Goal: Transaction & Acquisition: Purchase product/service

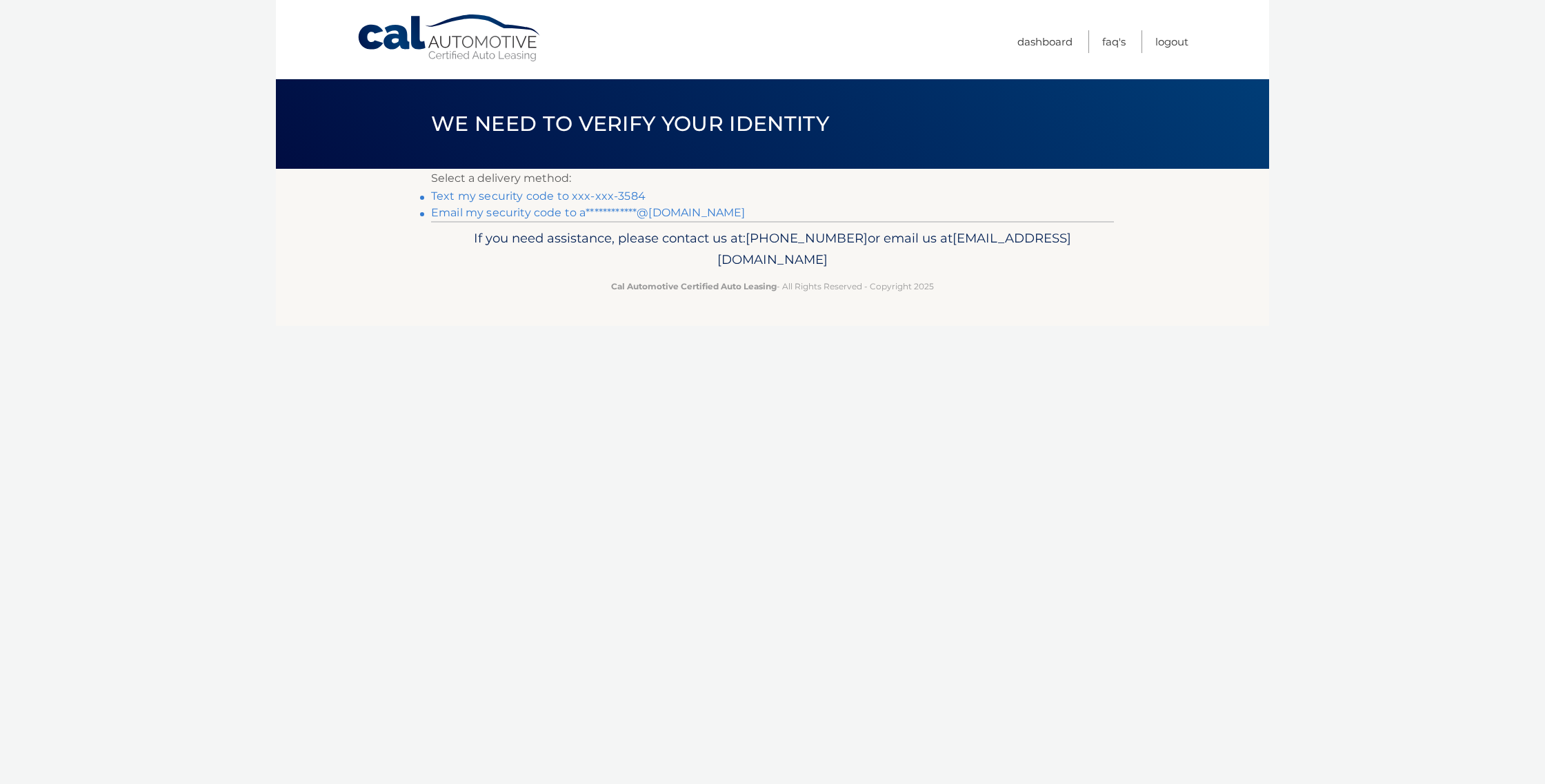
click at [554, 198] on link "Text my security code to xxx-xxx-3584" at bounding box center [539, 196] width 214 height 13
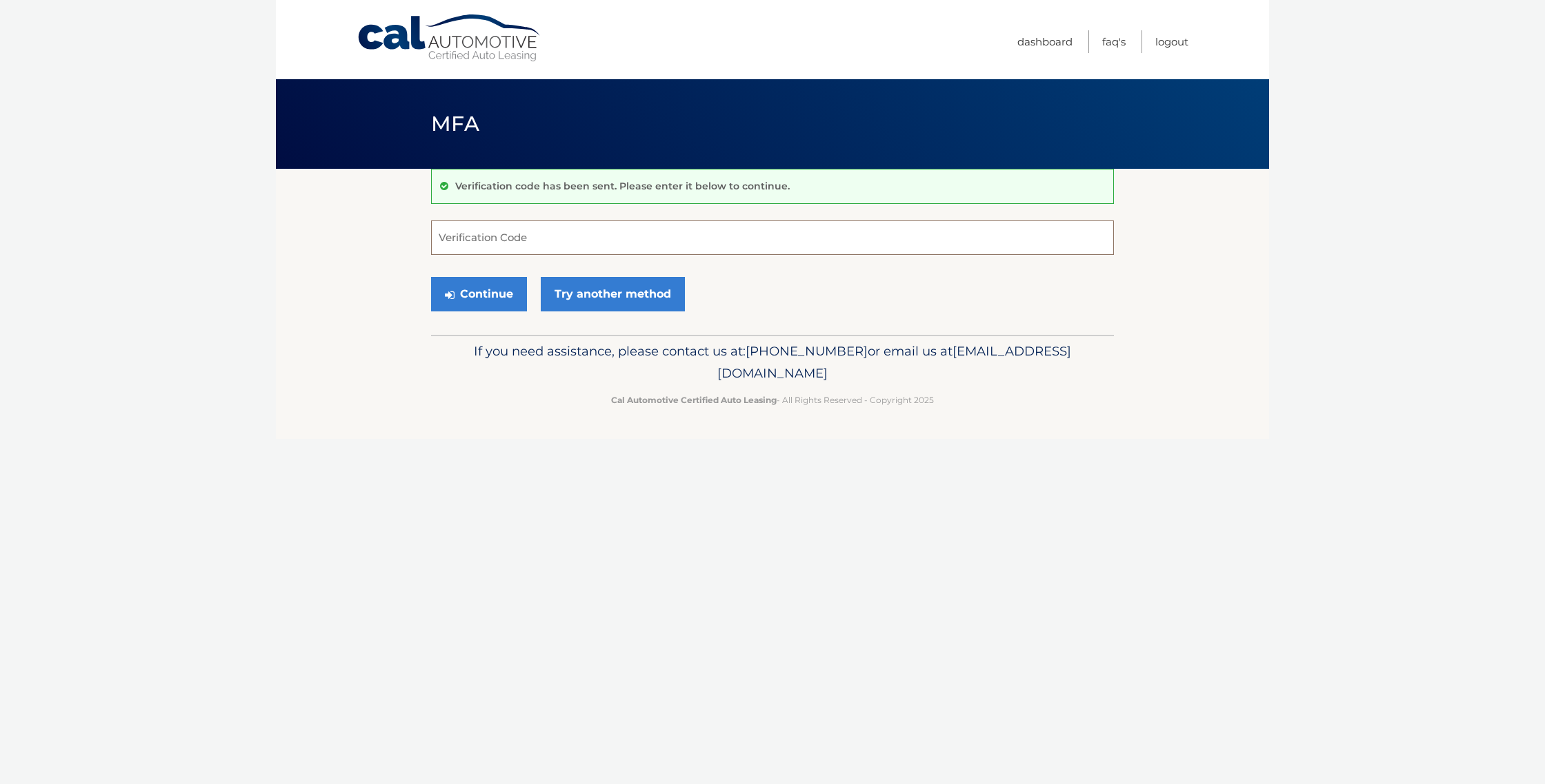
click at [455, 239] on input "Verification Code" at bounding box center [773, 238] width 683 height 34
type input "384448"
click at [492, 294] on button "Continue" at bounding box center [479, 294] width 96 height 34
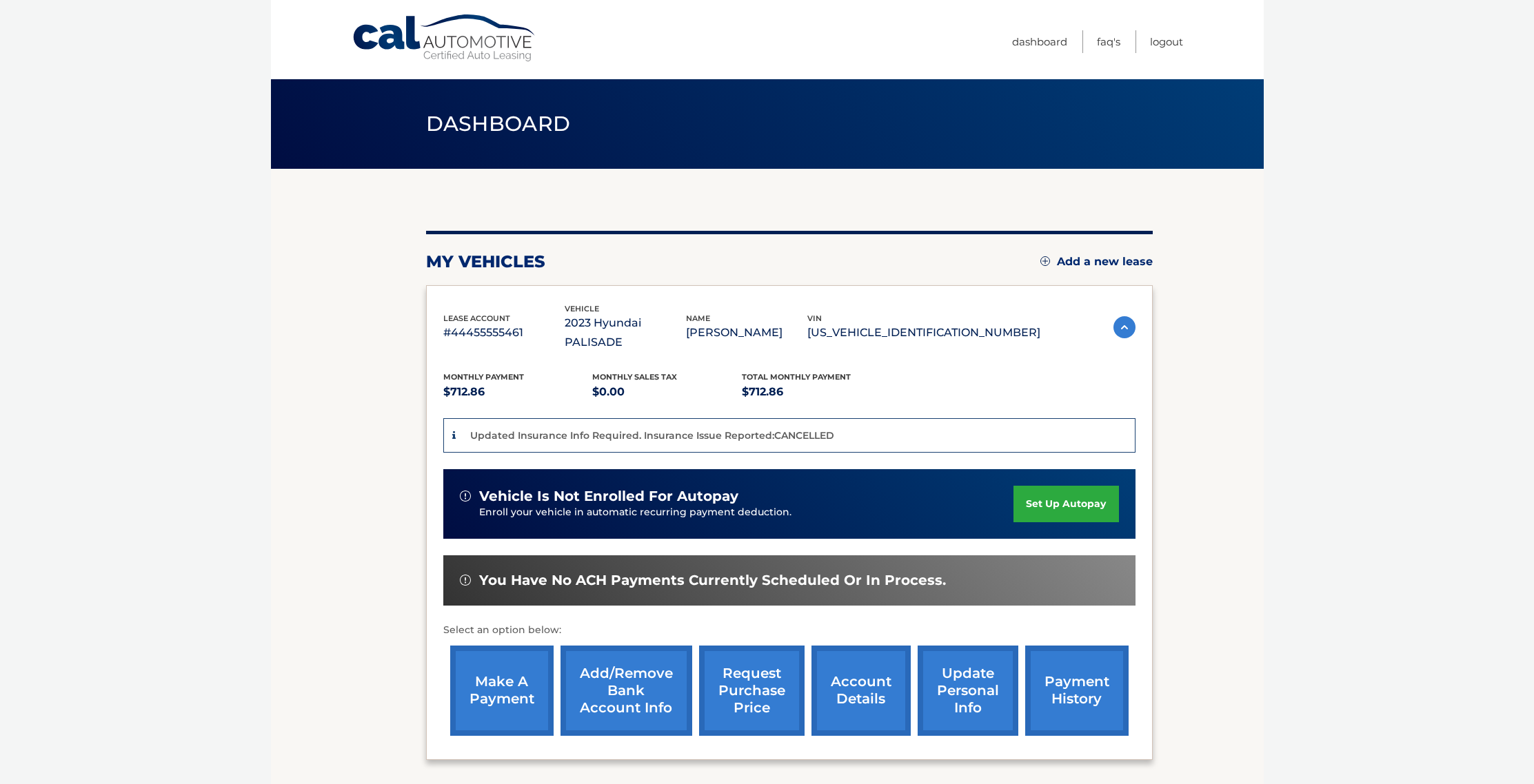
click at [506, 666] on link "make a payment" at bounding box center [502, 690] width 103 height 90
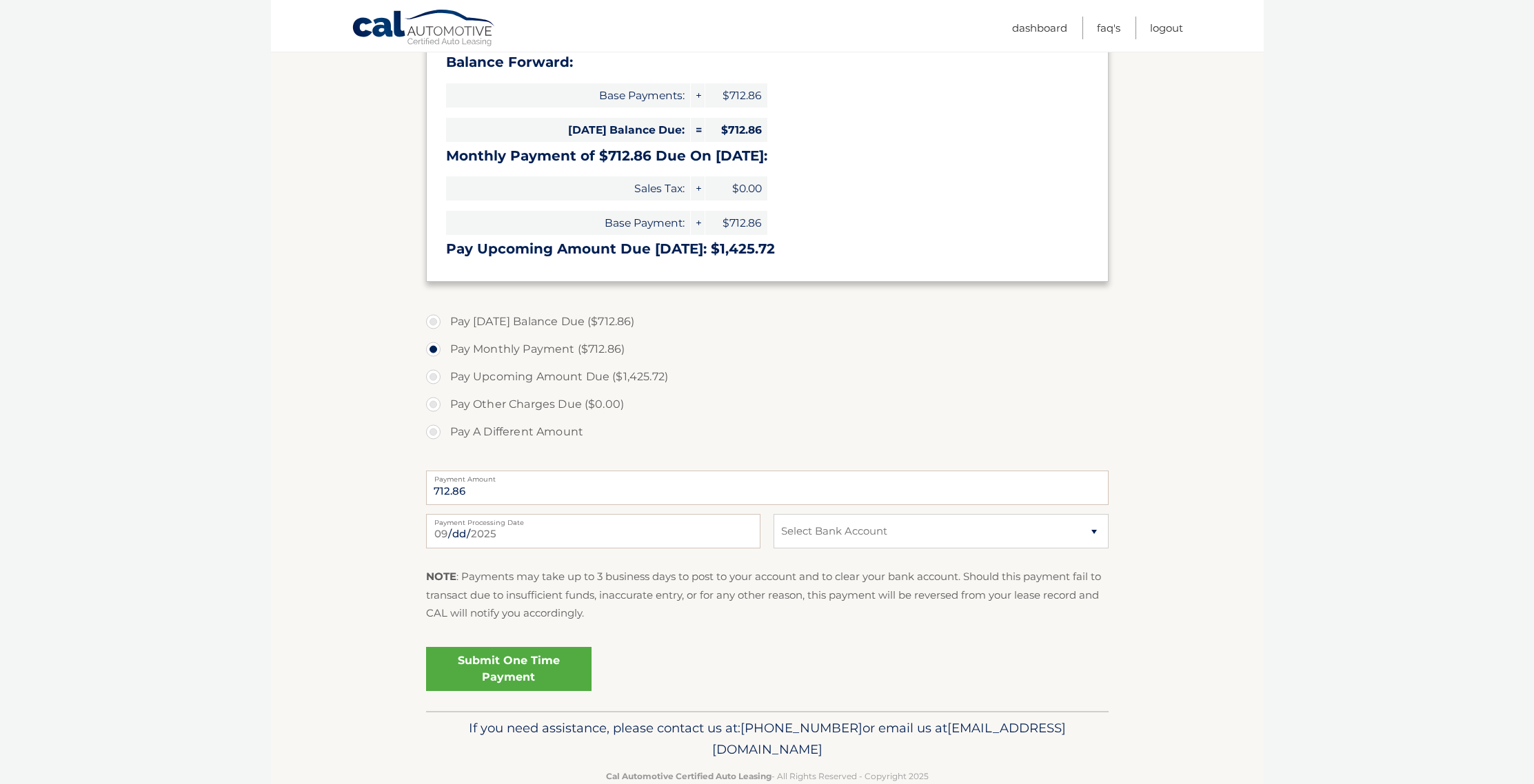
scroll to position [259, 0]
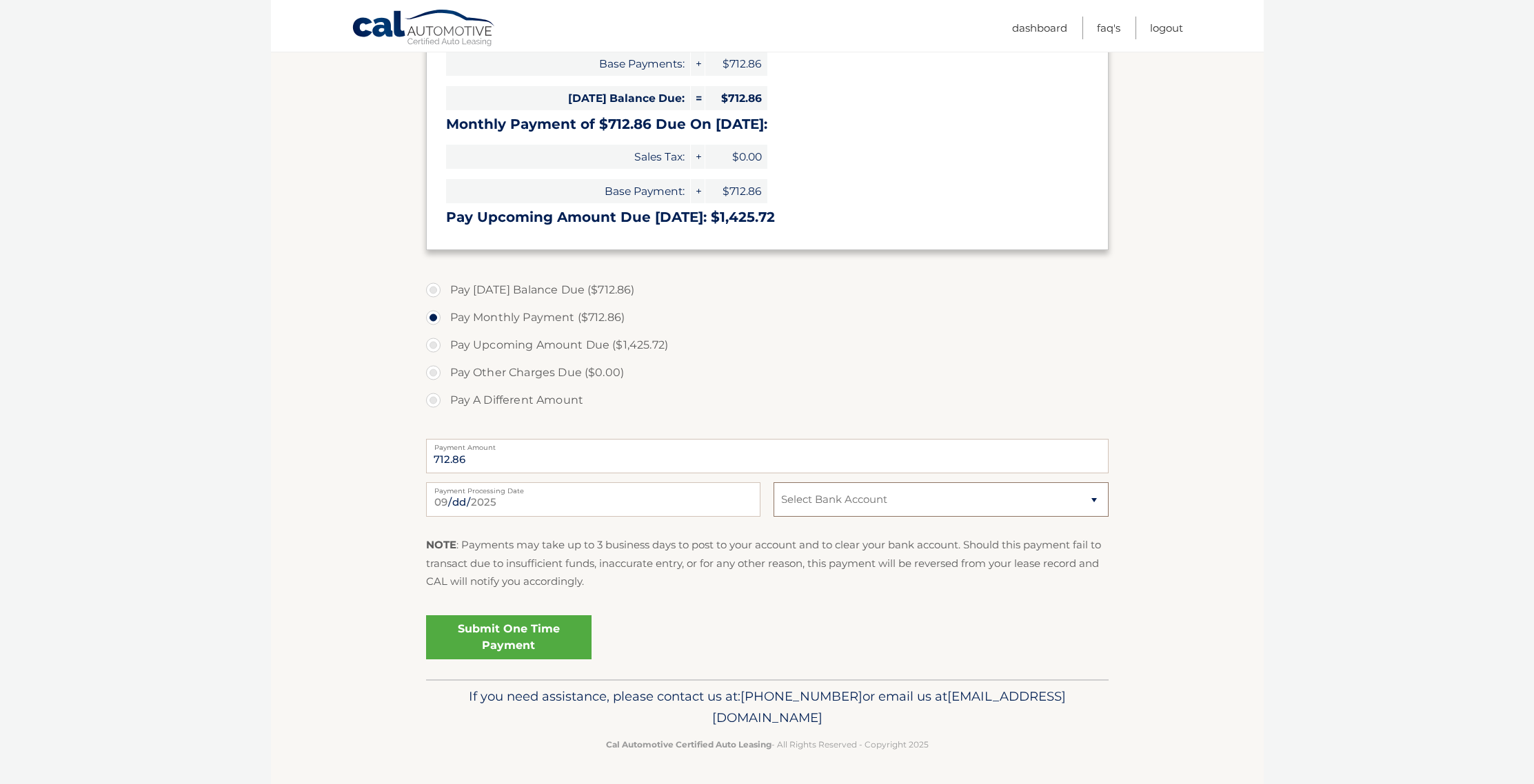
click at [1095, 500] on select "Select Bank Account Checking TD BANK NA *****2042 Checking TD BANK NA *****2737" at bounding box center [941, 500] width 335 height 34
click at [265, 354] on body "Cal Automotive Menu Dashboard FAQ's Logout |" at bounding box center [767, 133] width 1534 height 784
click at [1040, 29] on link "Dashboard" at bounding box center [1040, 28] width 55 height 23
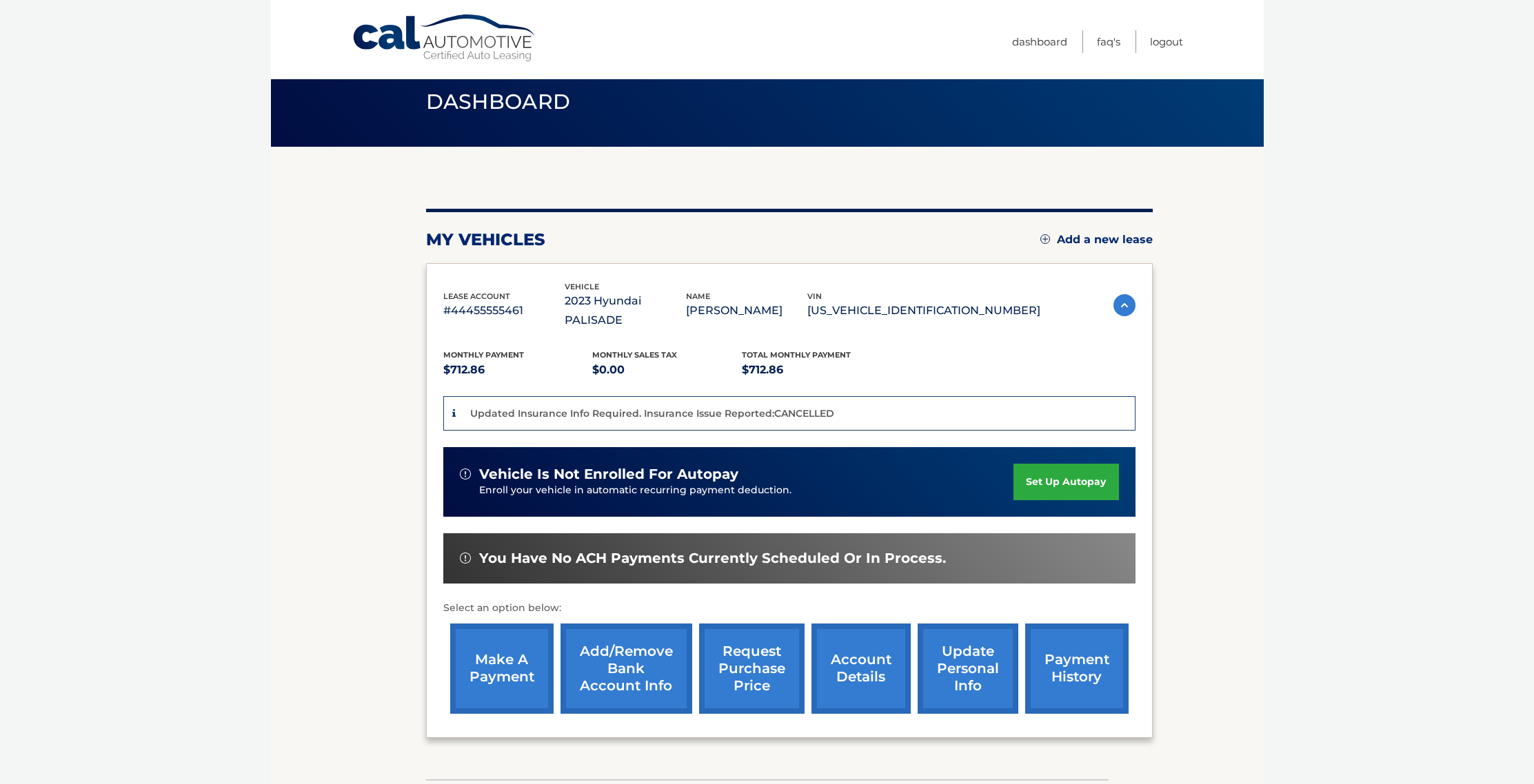
scroll to position [24, 0]
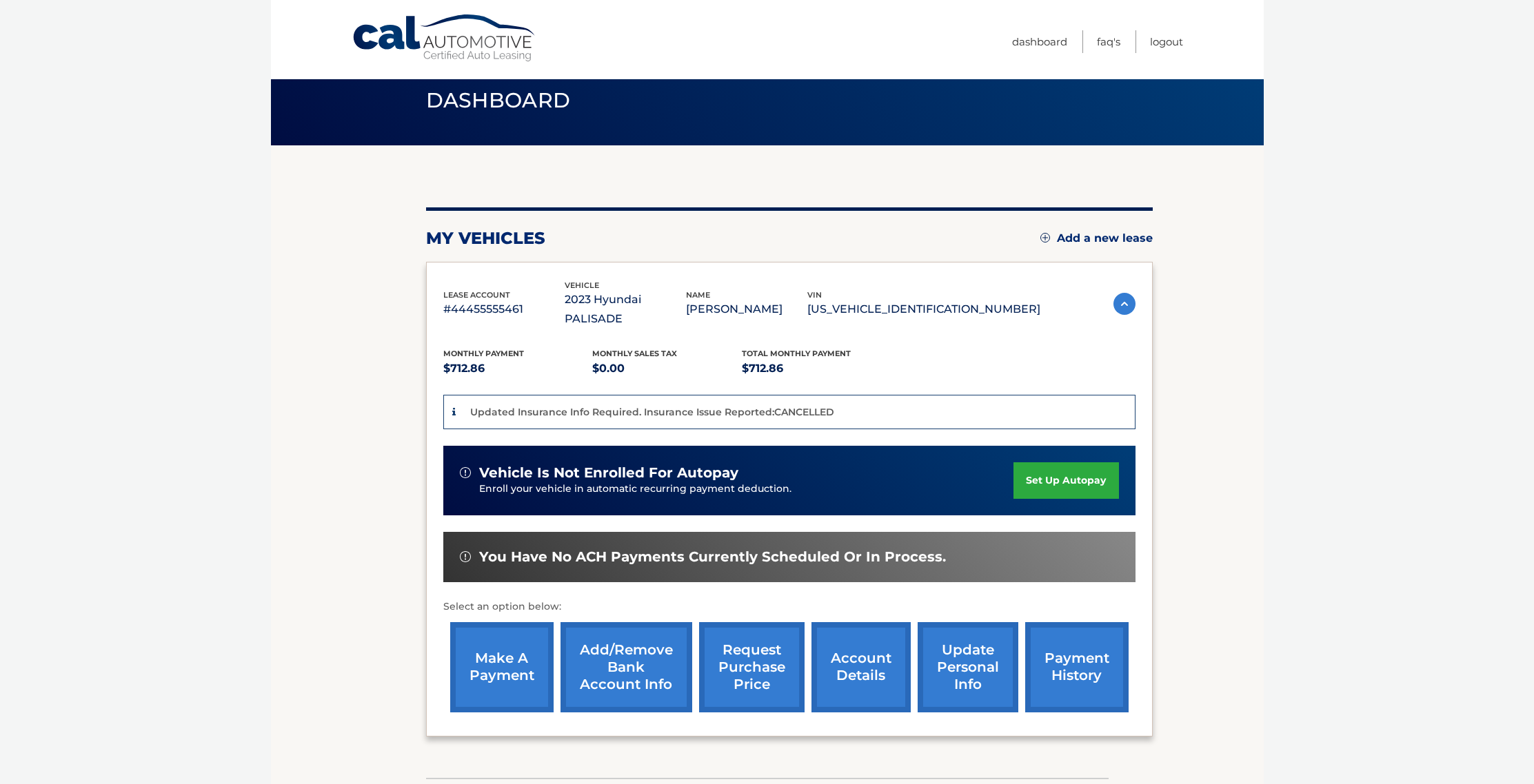
click at [806, 558] on div "You have no ACH payments currently scheduled or in process." at bounding box center [790, 557] width 692 height 51
click at [807, 549] on span "You have no ACH payments currently scheduled or in process." at bounding box center [712, 557] width 467 height 17
click at [491, 656] on link "make a payment" at bounding box center [502, 667] width 103 height 90
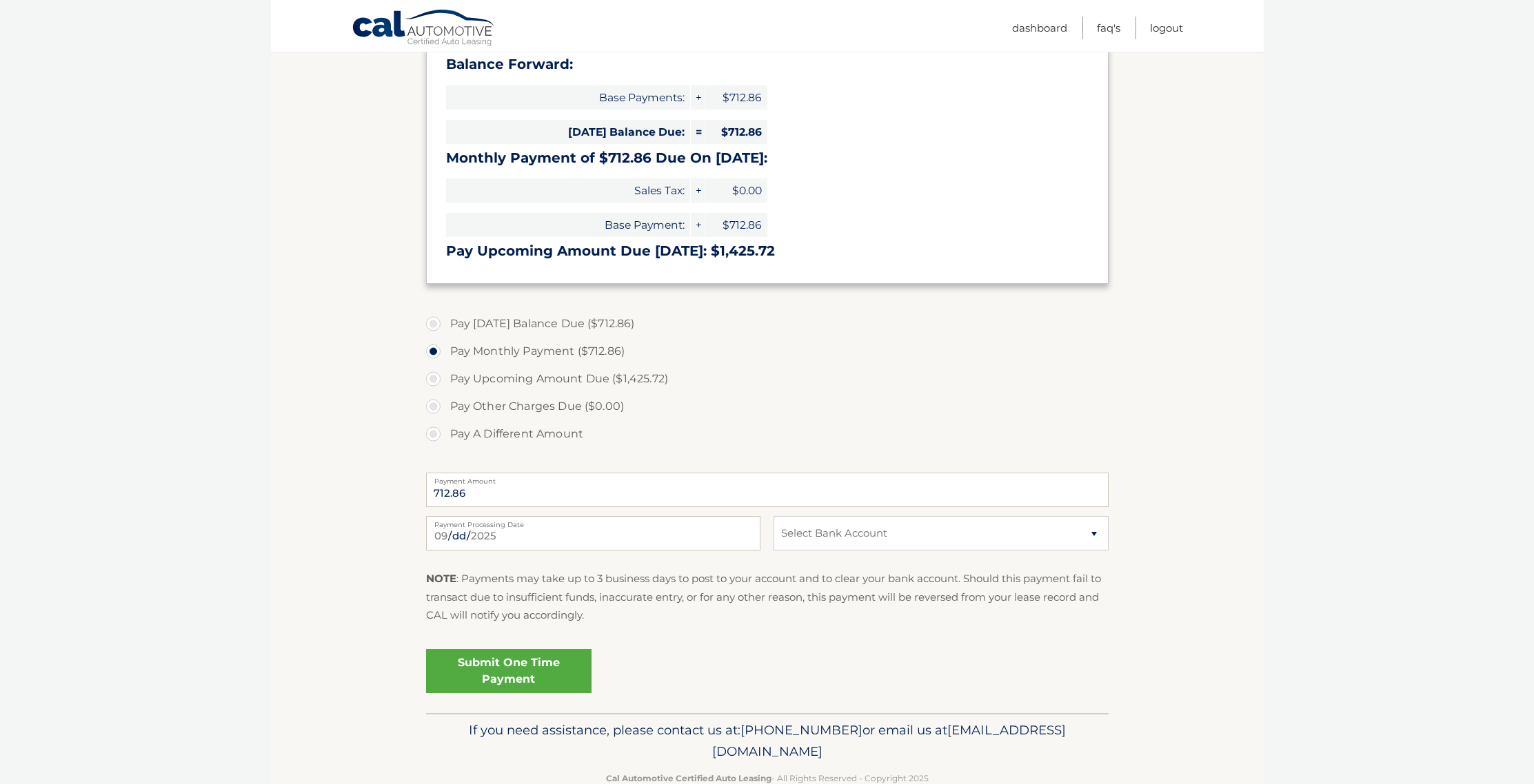
scroll to position [259, 0]
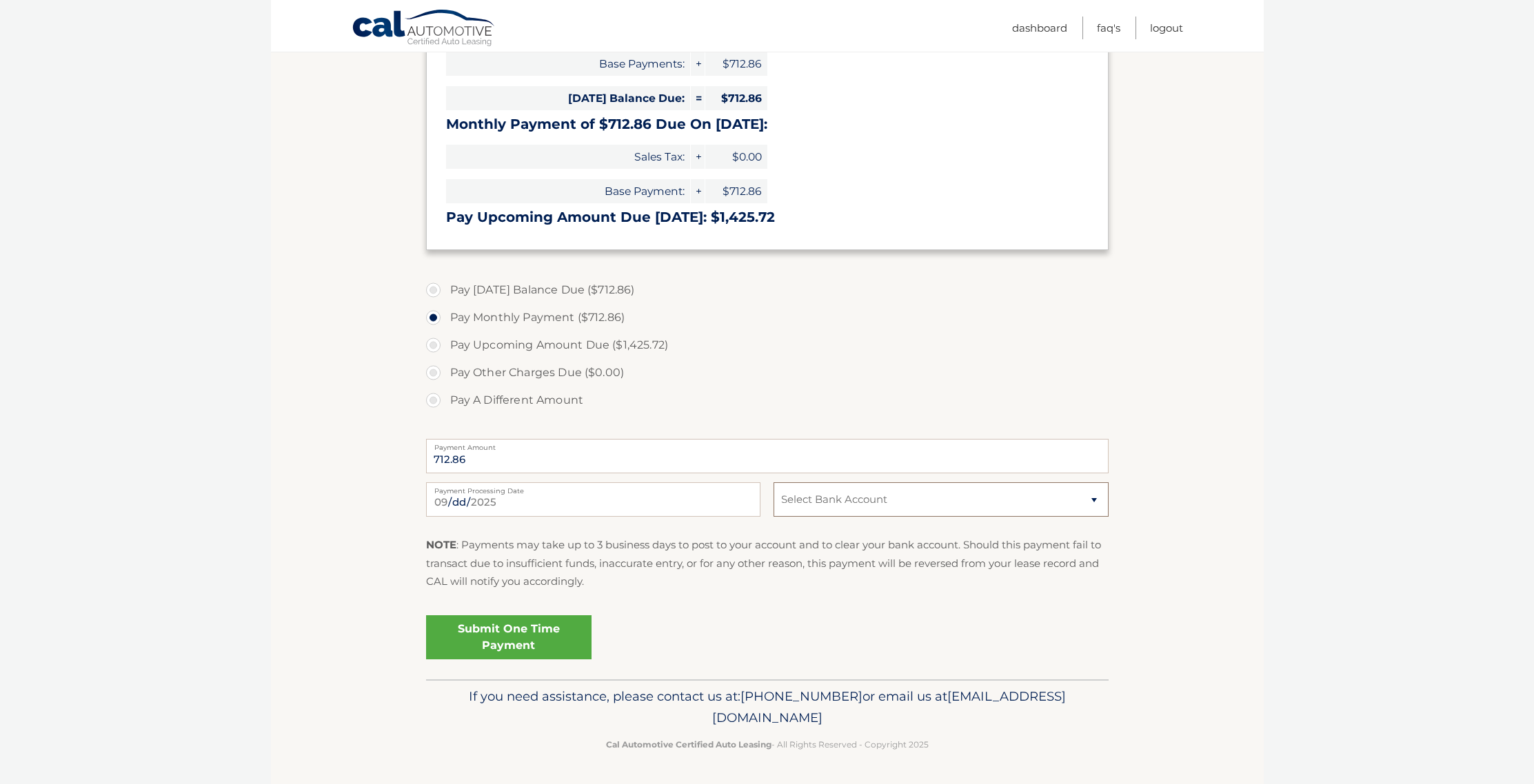
click at [1093, 499] on select "Select Bank Account Checking TD BANK NA *****2042 Checking TD BANK NA *****2737" at bounding box center [941, 500] width 335 height 34
select select "MWVjNTQ1MGMtNzMzNy00MjUwLWEwYTYtYzZlNzYzMDVhYzI2"
click at [774, 483] on select "Select Bank Account Checking TD BANK NA *****2042 Checking TD BANK NA *****2737" at bounding box center [941, 500] width 335 height 34
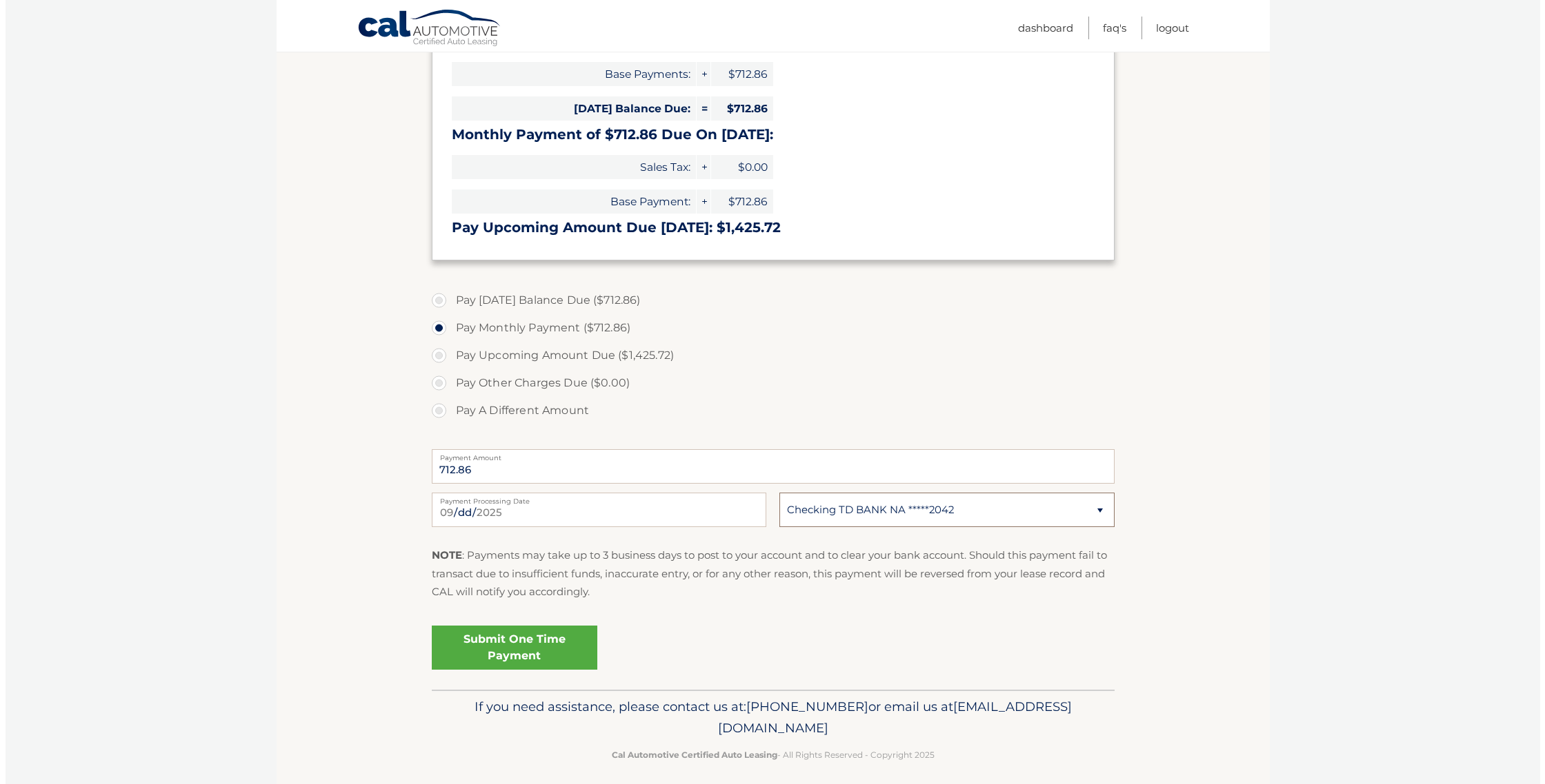
scroll to position [254, 0]
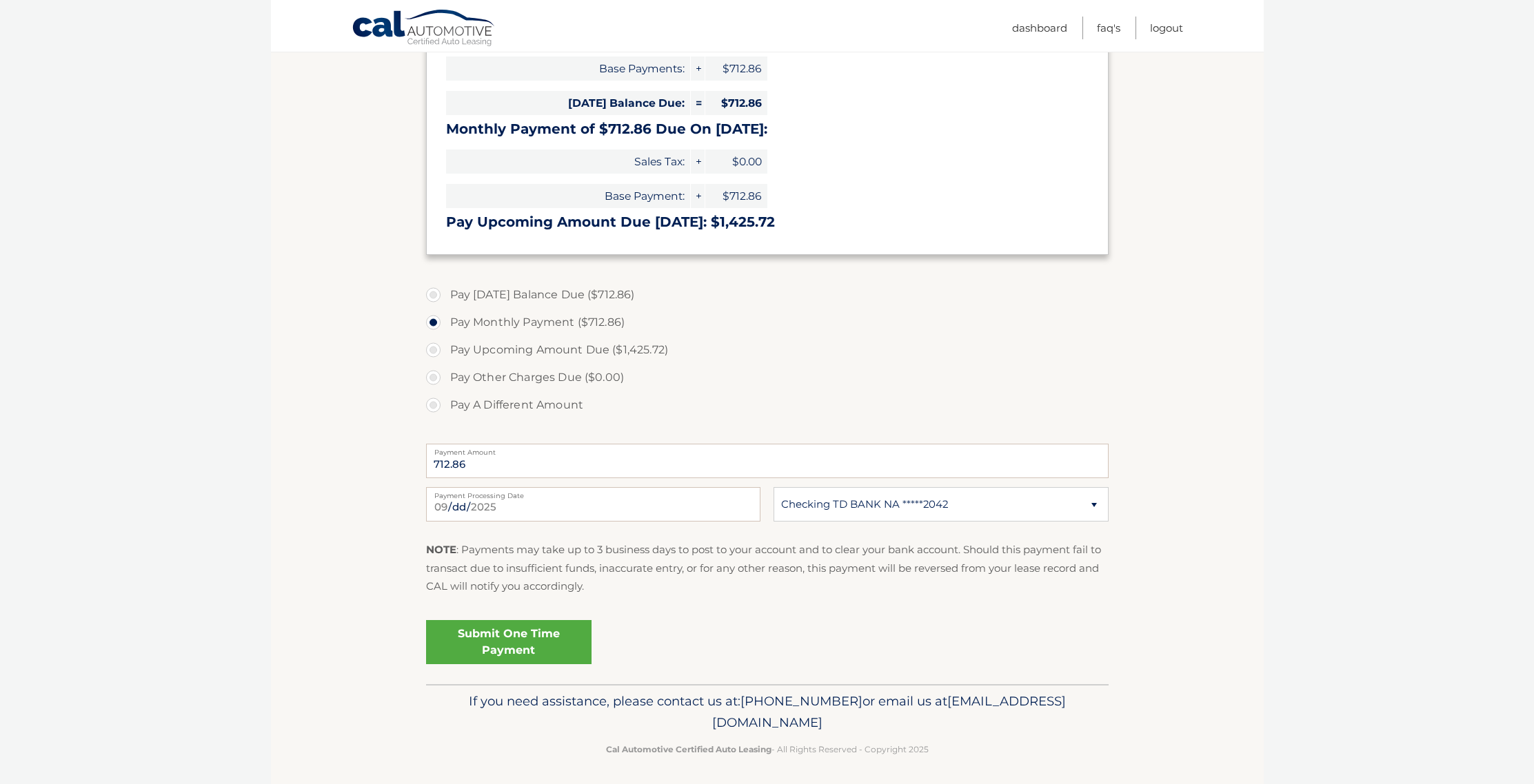
click at [512, 643] on link "Submit One Time Payment" at bounding box center [509, 642] width 165 height 44
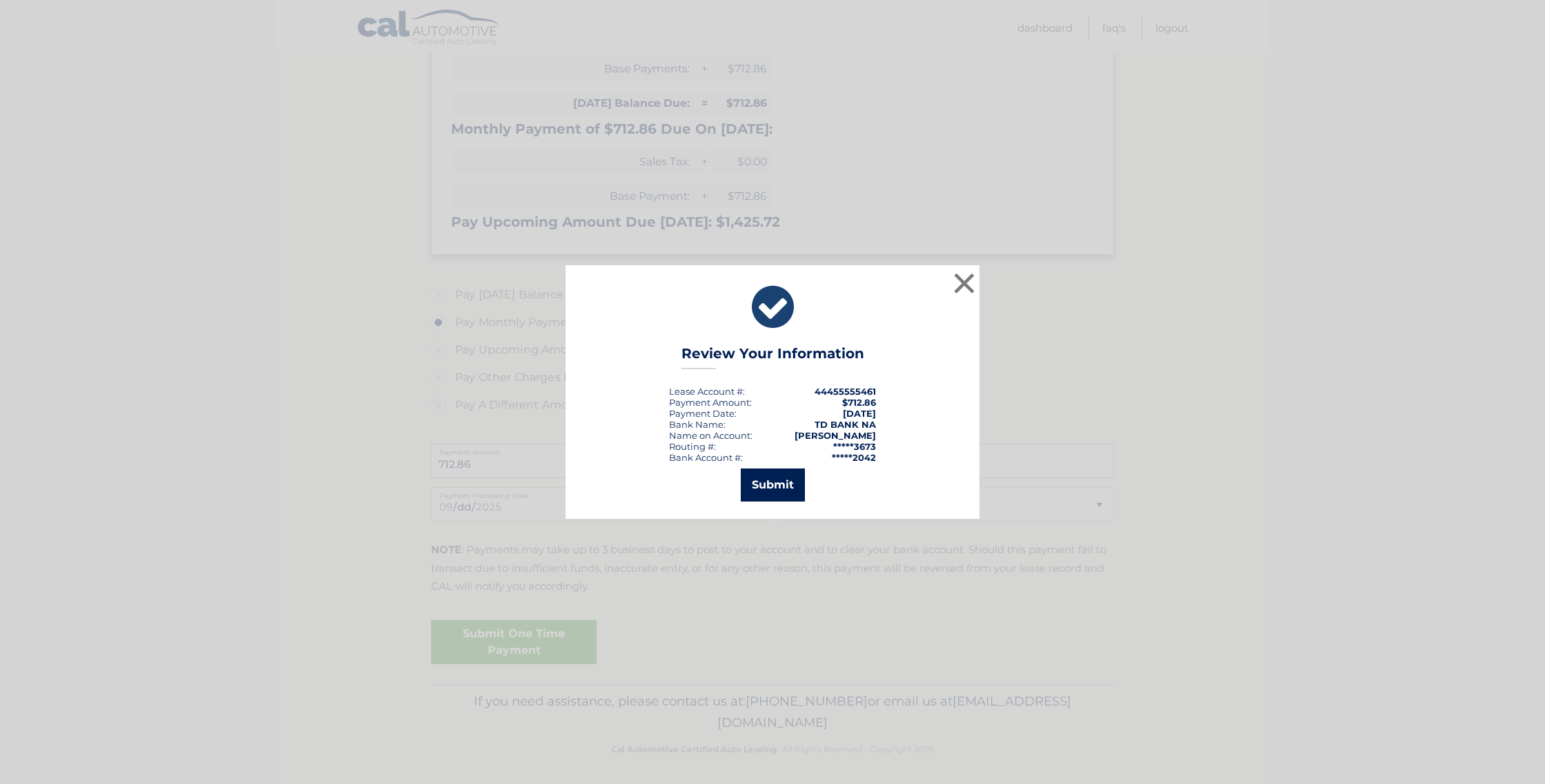
click at [764, 483] on button "Submit" at bounding box center [772, 485] width 64 height 33
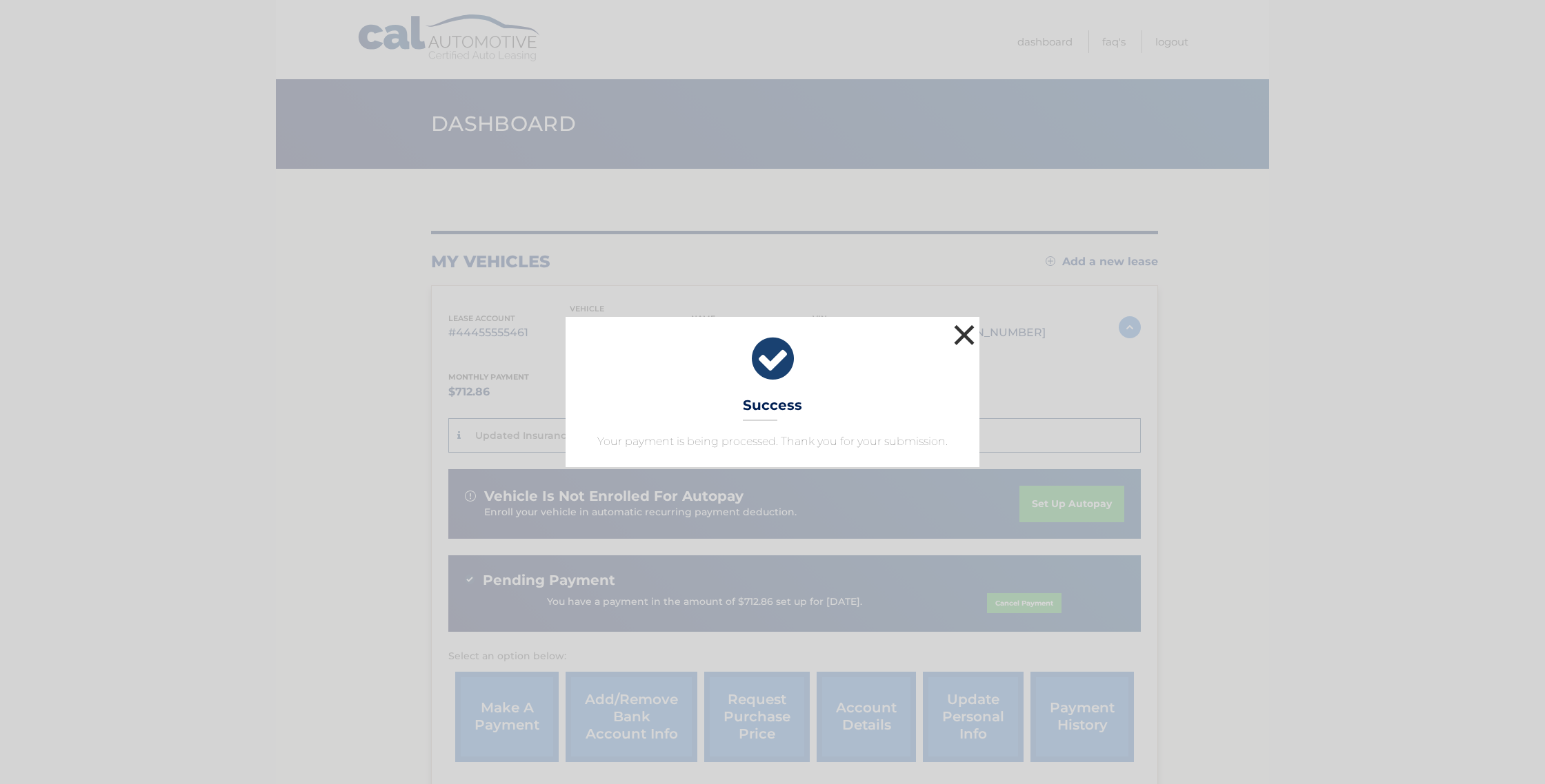
click at [965, 332] on button "×" at bounding box center [963, 335] width 28 height 28
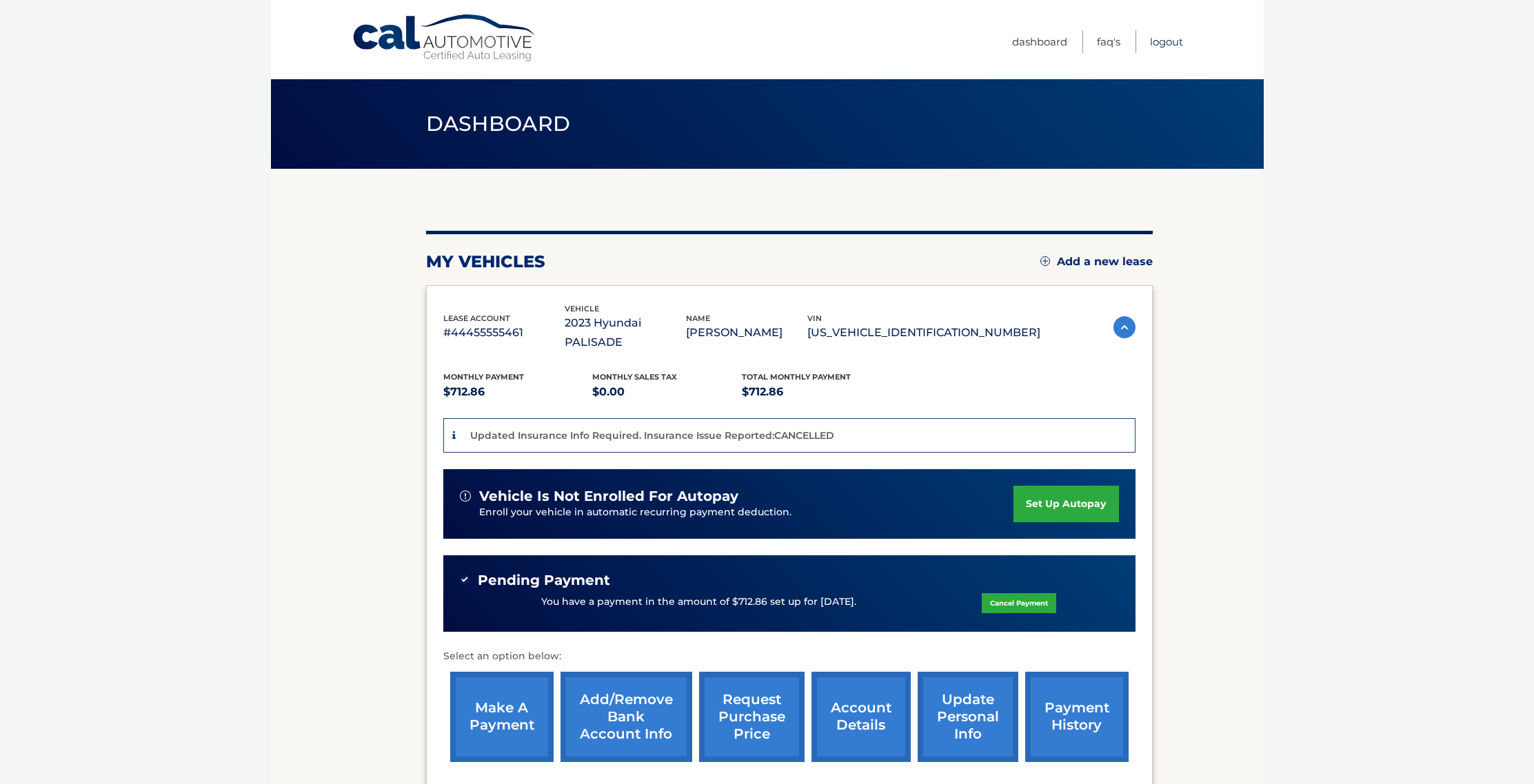
click at [1171, 43] on link "Logout" at bounding box center [1166, 42] width 33 height 23
